Goal: Information Seeking & Learning: Learn about a topic

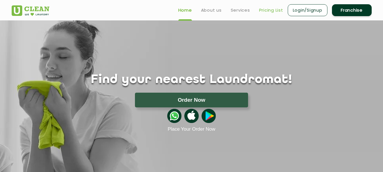
click at [268, 12] on link "Pricing List" at bounding box center [271, 10] width 24 height 7
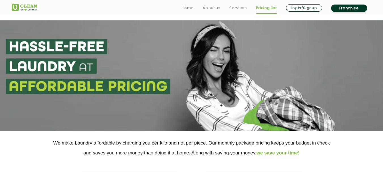
scroll to position [85, 0]
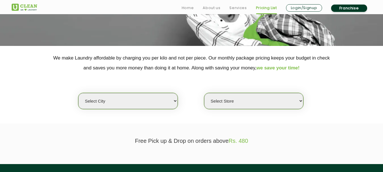
click at [154, 106] on select "Select city Aalo Agartala Agra Ahmedabad Akola Aligarh Alwar - UClean Select Am…" at bounding box center [127, 101] width 99 height 16
select select "49"
click at [78, 93] on select "Select city Aalo Agartala Agra Ahmedabad Akola Aligarh Alwar - UClean Select Am…" at bounding box center [127, 101] width 99 height 16
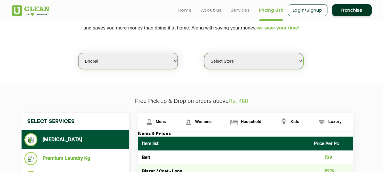
scroll to position [114, 0]
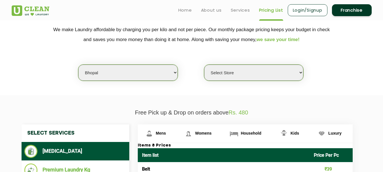
click at [244, 74] on select "Select Store UClean Gulmohar Colony UClean Kolar Bhopal UClean Maharana Pratap …" at bounding box center [253, 73] width 99 height 16
select select "443"
click at [204, 65] on select "Select Store UClean Gulmohar Colony UClean Kolar Bhopal UClean Maharana Pratap …" at bounding box center [253, 73] width 99 height 16
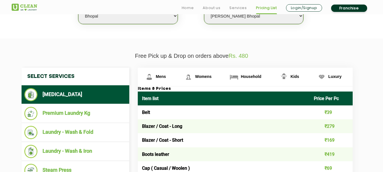
scroll to position [199, 0]
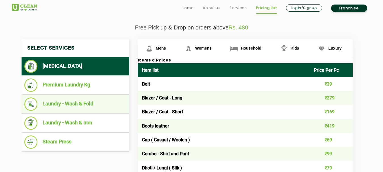
click at [75, 102] on li "Laundry - Wash & Fold" at bounding box center [75, 104] width 102 height 13
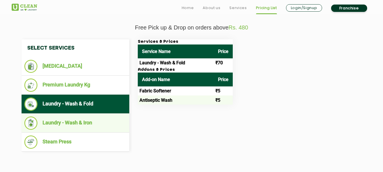
click at [71, 121] on li "Laundry - Wash & Iron" at bounding box center [75, 123] width 102 height 13
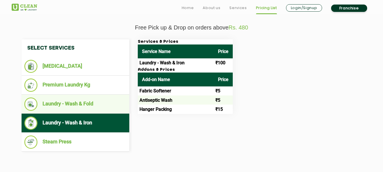
click at [76, 102] on li "Laundry - Wash & Fold" at bounding box center [75, 104] width 102 height 13
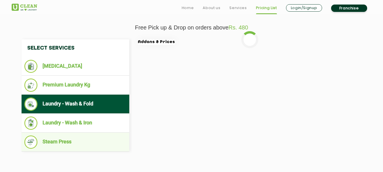
click at [65, 139] on li "Steam Press" at bounding box center [75, 142] width 102 height 13
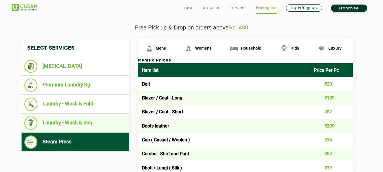
click at [77, 118] on li "Laundry - Wash & Iron" at bounding box center [75, 123] width 102 height 13
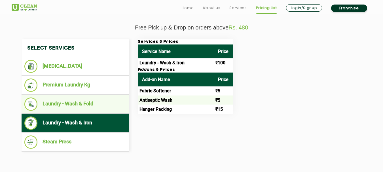
click at [78, 106] on li "Laundry - Wash & Fold" at bounding box center [75, 104] width 102 height 13
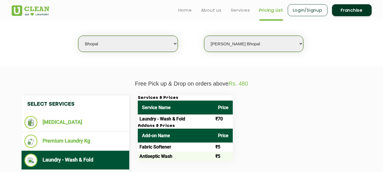
scroll to position [142, 0]
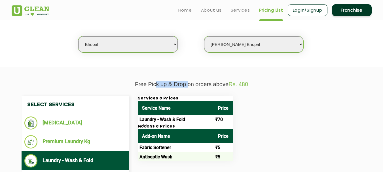
drag, startPoint x: 155, startPoint y: 84, endPoint x: 243, endPoint y: 84, distance: 87.7
click at [189, 84] on p "Free Pick up & Drop on orders above Rs. 480" at bounding box center [192, 84] width 360 height 7
drag, startPoint x: 249, startPoint y: 83, endPoint x: 233, endPoint y: 83, distance: 16.5
click at [233, 83] on p "Free Pick up & Drop on orders above Rs. 480" at bounding box center [192, 84] width 360 height 7
click at [285, 110] on div "Services & Prices Service Name Price Laundry - Wash & Fold ₹70 Addons & Prices …" at bounding box center [250, 128] width 233 height 65
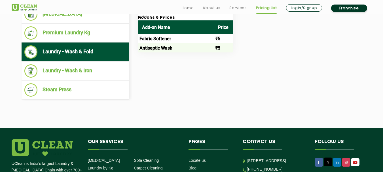
scroll to position [284, 0]
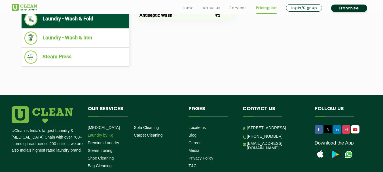
click at [107, 135] on link "Laundry by Kg" at bounding box center [101, 135] width 26 height 5
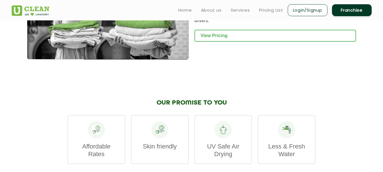
scroll to position [766, 0]
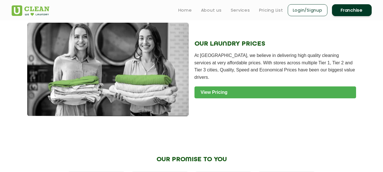
click at [214, 87] on link "View Pricing" at bounding box center [276, 93] width 162 height 12
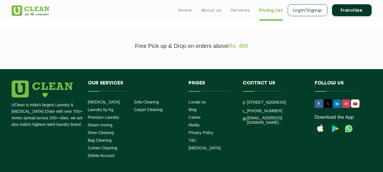
scroll to position [170, 0]
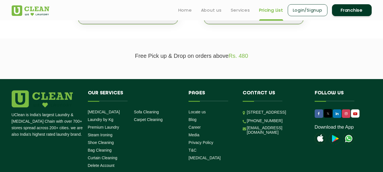
click at [242, 58] on span "Rs. 480" at bounding box center [239, 56] width 20 height 6
